Goal: Find specific page/section: Find specific page/section

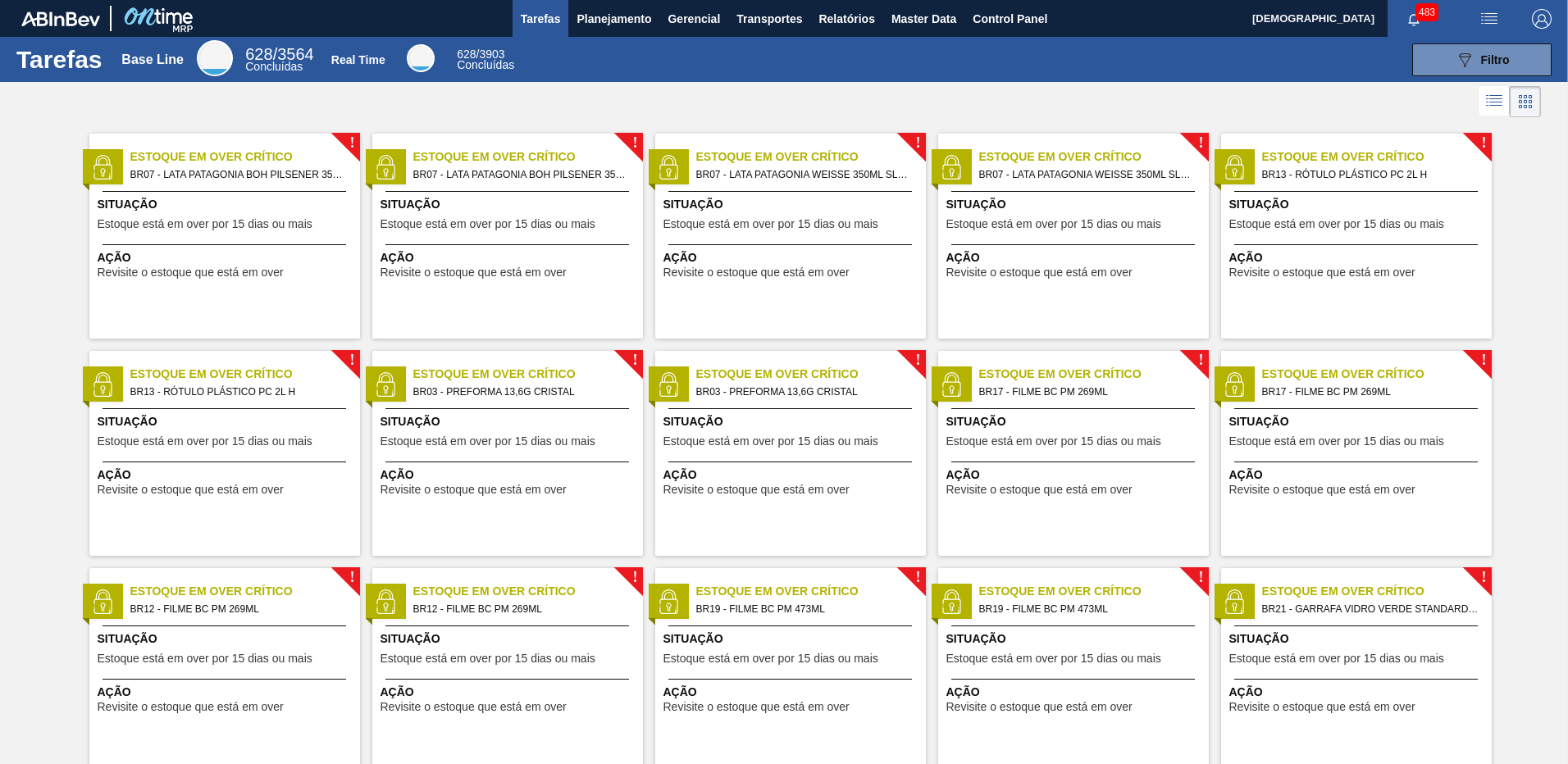
click at [1540, 17] on img "button" at bounding box center [1541, 18] width 20 height 20
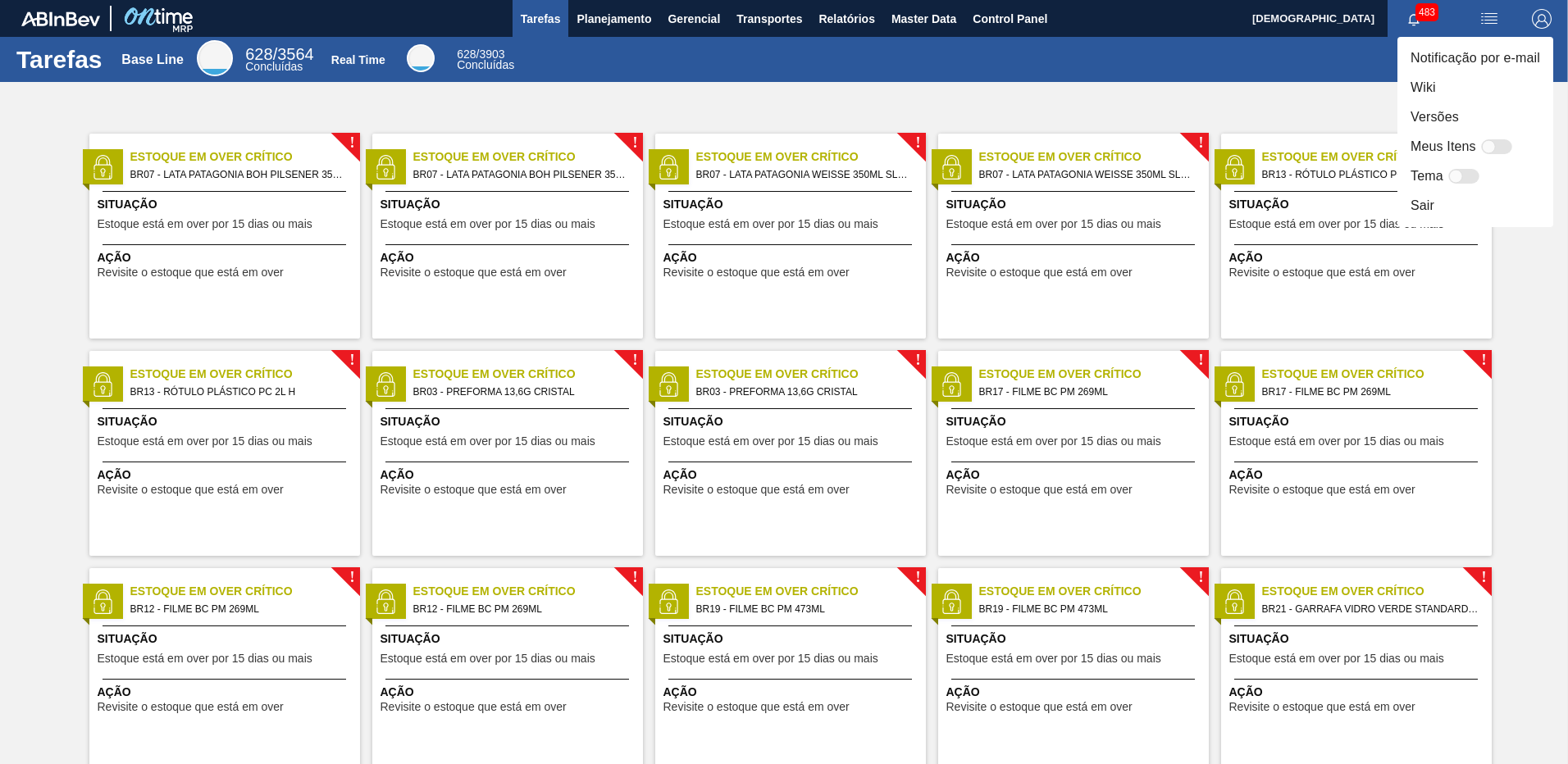
click at [1441, 117] on li "Versões" at bounding box center [1475, 117] width 156 height 30
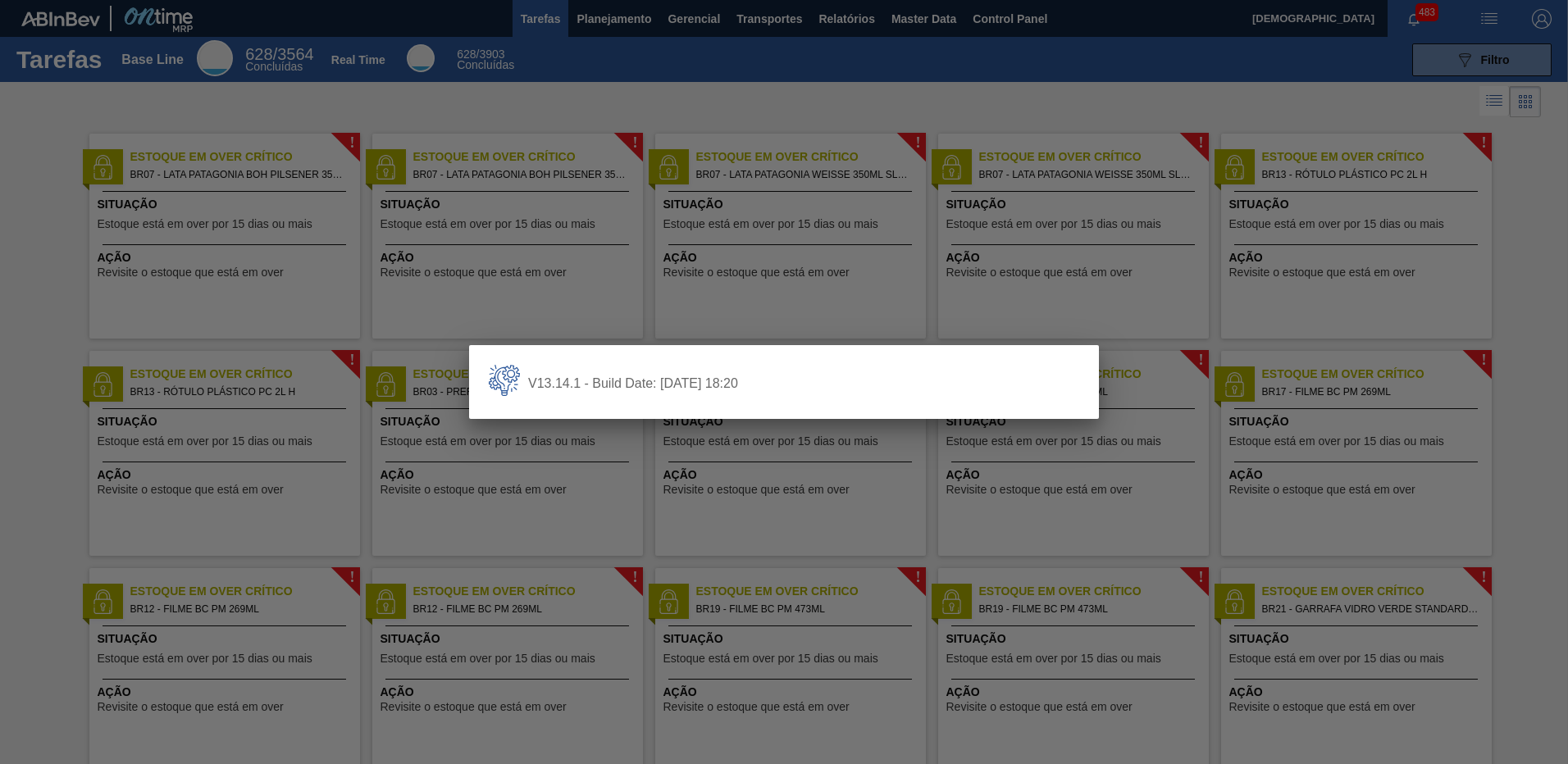
drag, startPoint x: 765, startPoint y: 386, endPoint x: 682, endPoint y: 393, distance: 83.3
click at [731, 392] on div "V13.14.1 - Build Date: [DATE] 18:20" at bounding box center [784, 382] width 591 height 35
drag, startPoint x: 628, startPoint y: 393, endPoint x: 605, endPoint y: 392, distance: 23.0
click at [607, 392] on div "V13.14.1 - Build Date: [DATE] 18:20" at bounding box center [784, 382] width 591 height 35
click at [566, 391] on div "V13.14.1 - Build Date: [DATE] 18:20" at bounding box center [784, 382] width 591 height 35
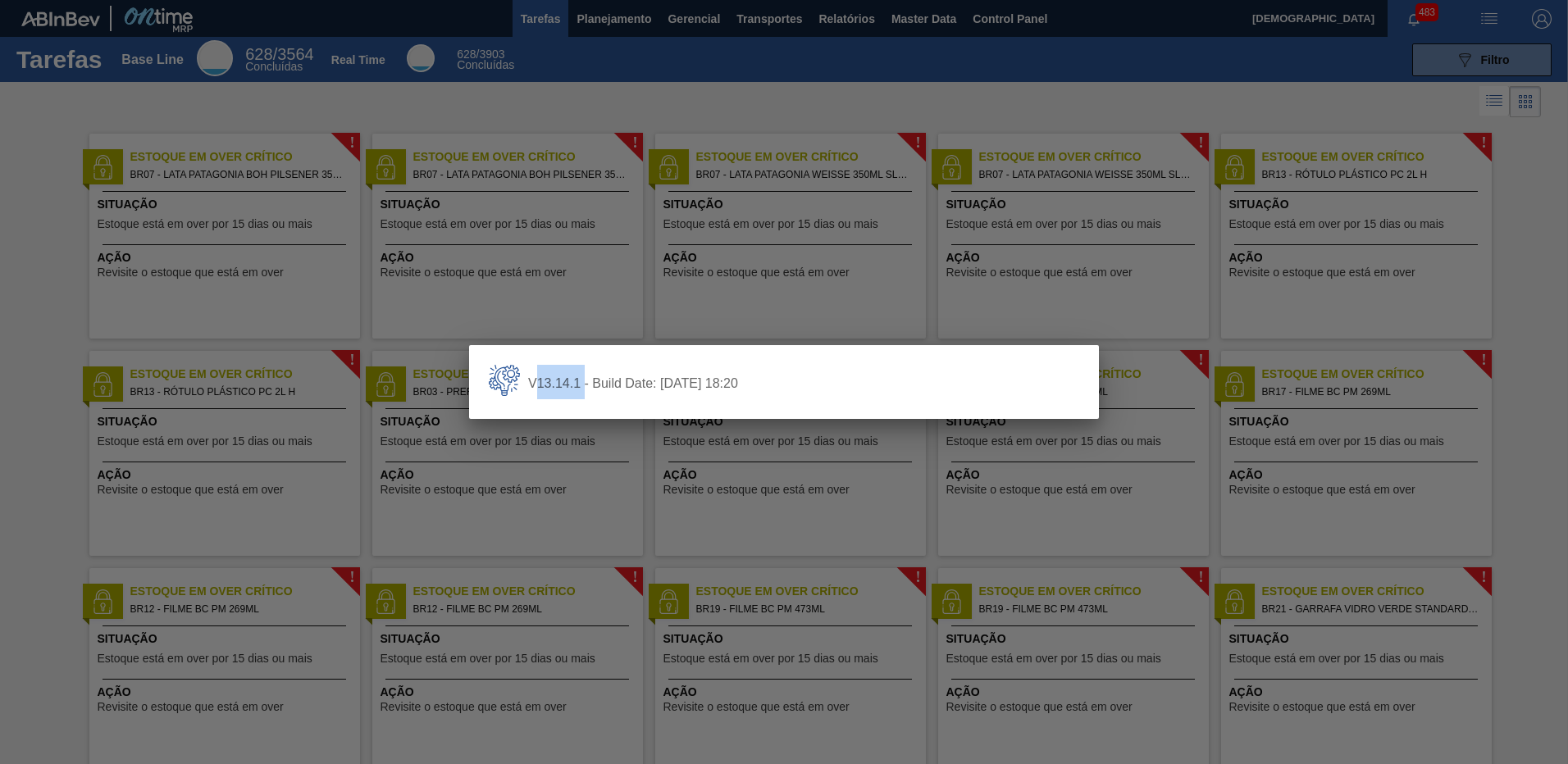
drag, startPoint x: 536, startPoint y: 391, endPoint x: 583, endPoint y: 392, distance: 47.0
click at [583, 392] on div "V13.14.1 - Build Date: [DATE] 18:20" at bounding box center [784, 382] width 591 height 35
click at [764, 456] on div at bounding box center [784, 382] width 1568 height 764
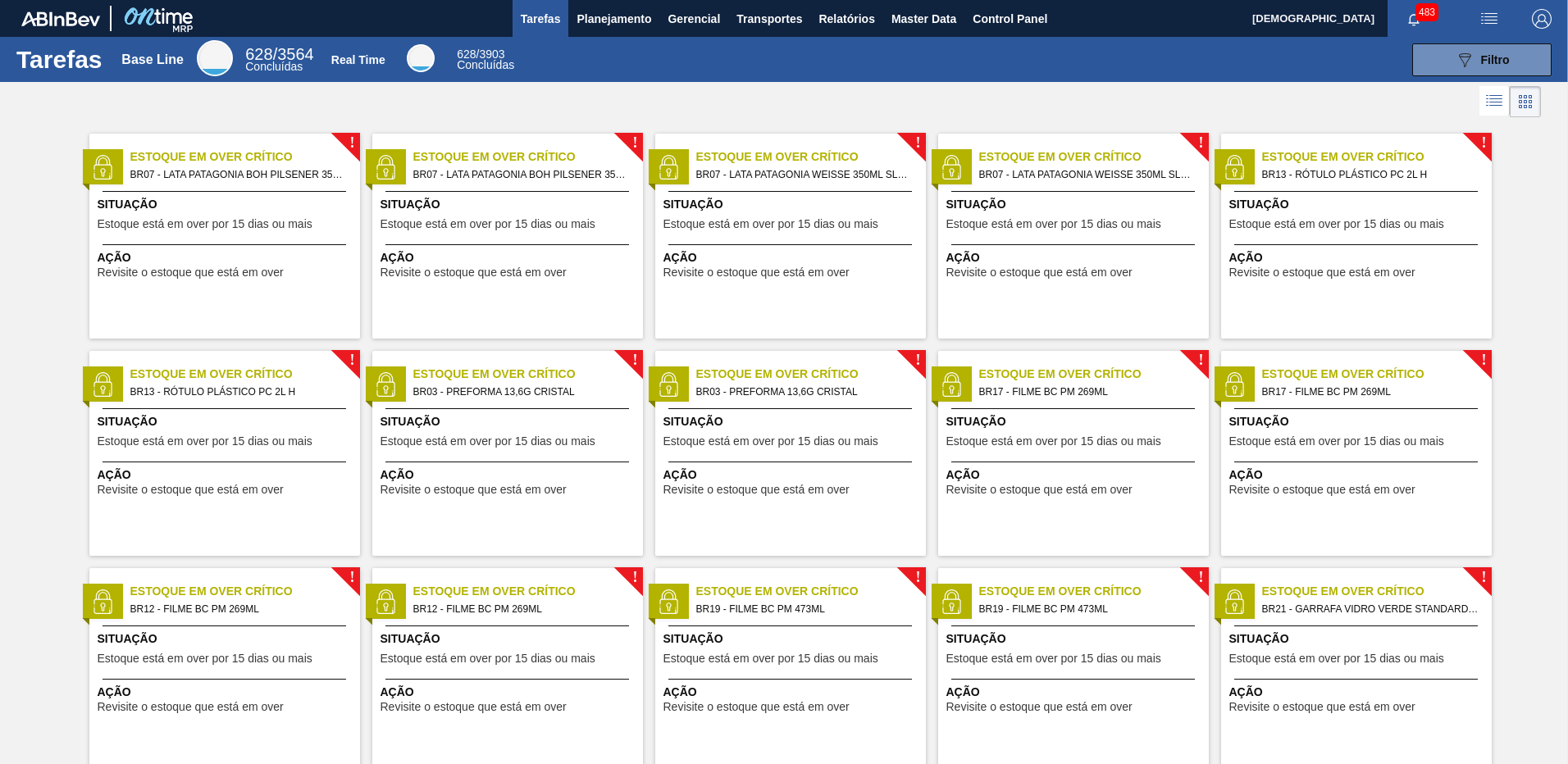
click at [1493, 20] on img "button" at bounding box center [1489, 18] width 20 height 20
click at [610, 78] on div at bounding box center [784, 382] width 1568 height 764
click at [597, 22] on span "Planejamento" at bounding box center [614, 18] width 75 height 20
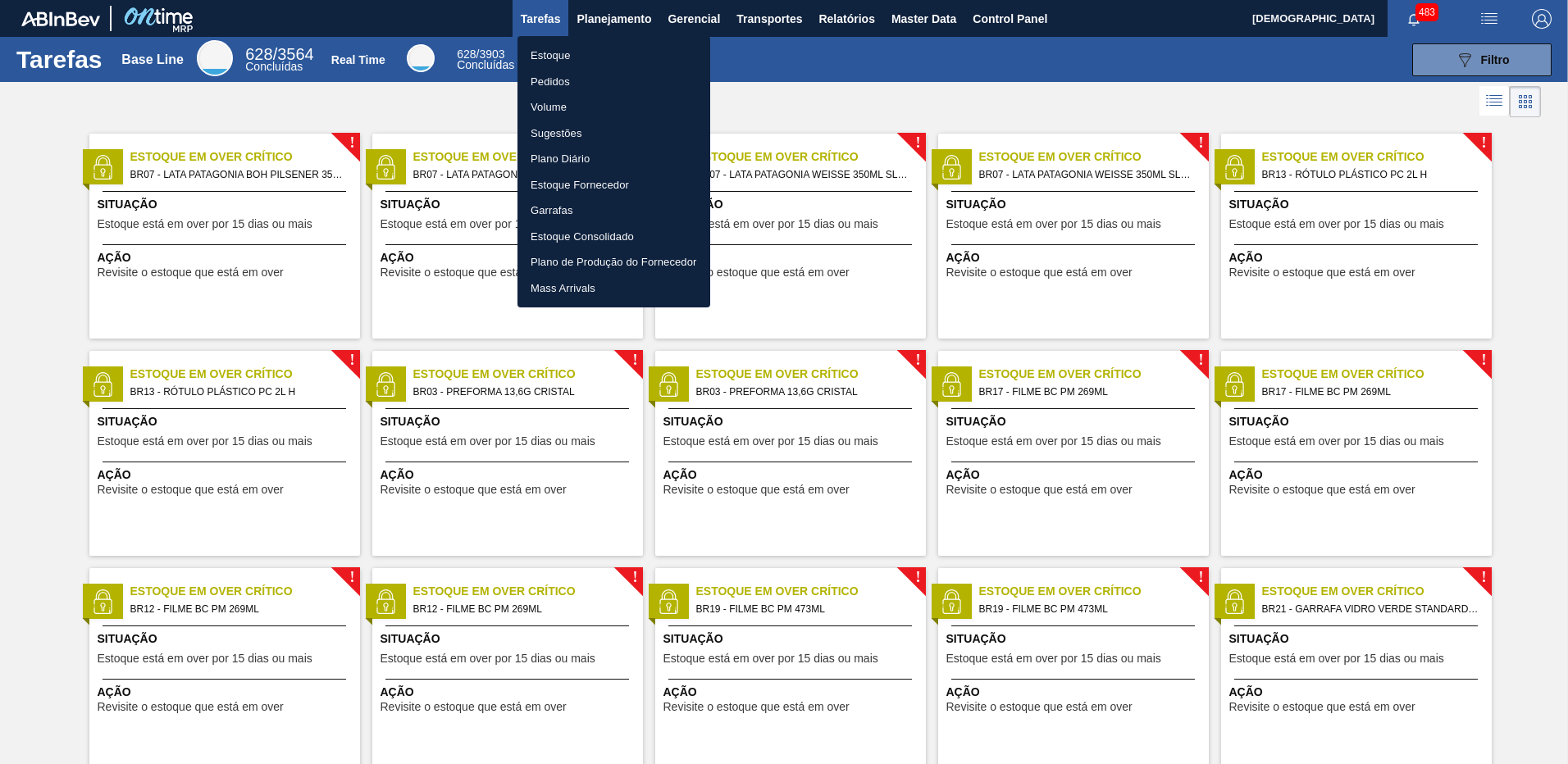
click at [827, 101] on div at bounding box center [784, 382] width 1568 height 764
